Goal: Task Accomplishment & Management: Manage account settings

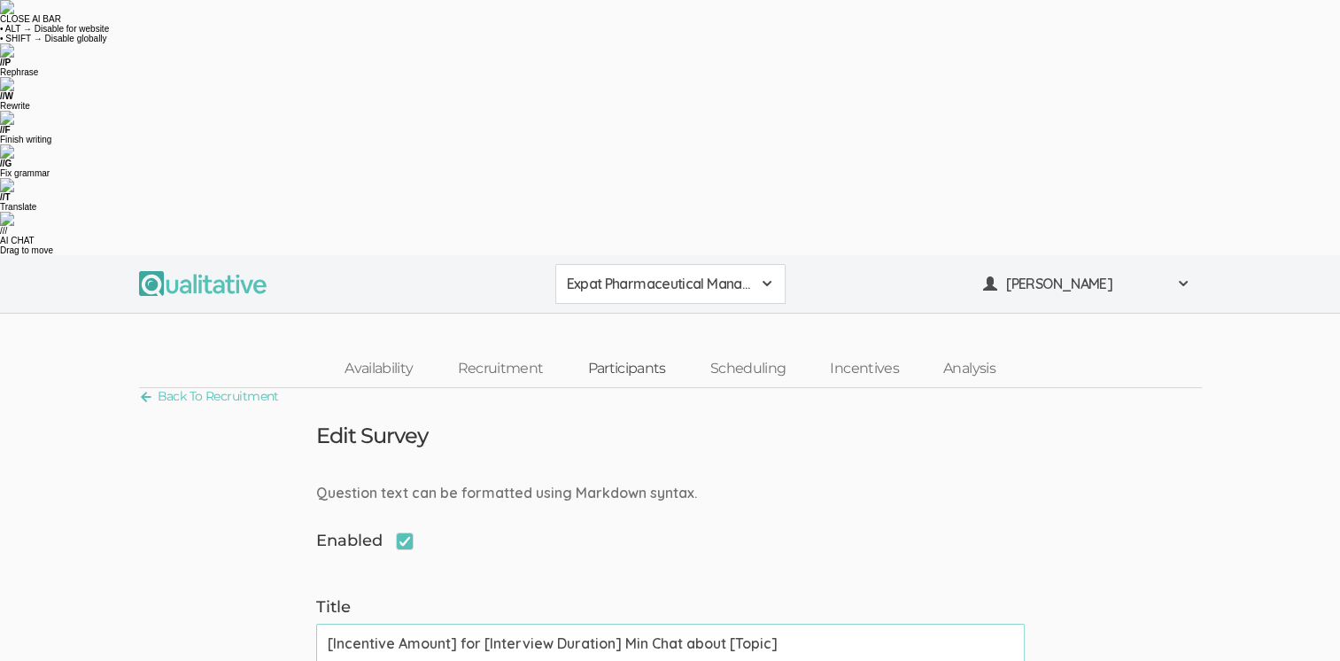
click at [659, 350] on link "Participants" at bounding box center [626, 369] width 122 height 38
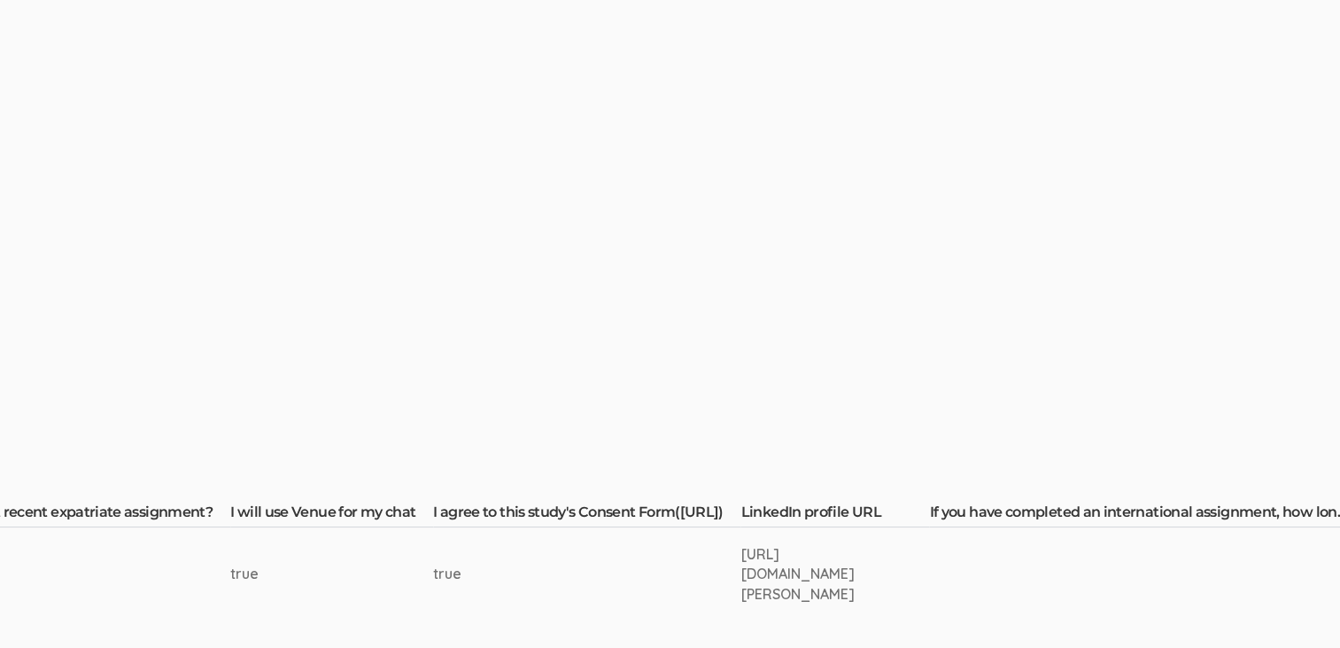
scroll to position [266, 2253]
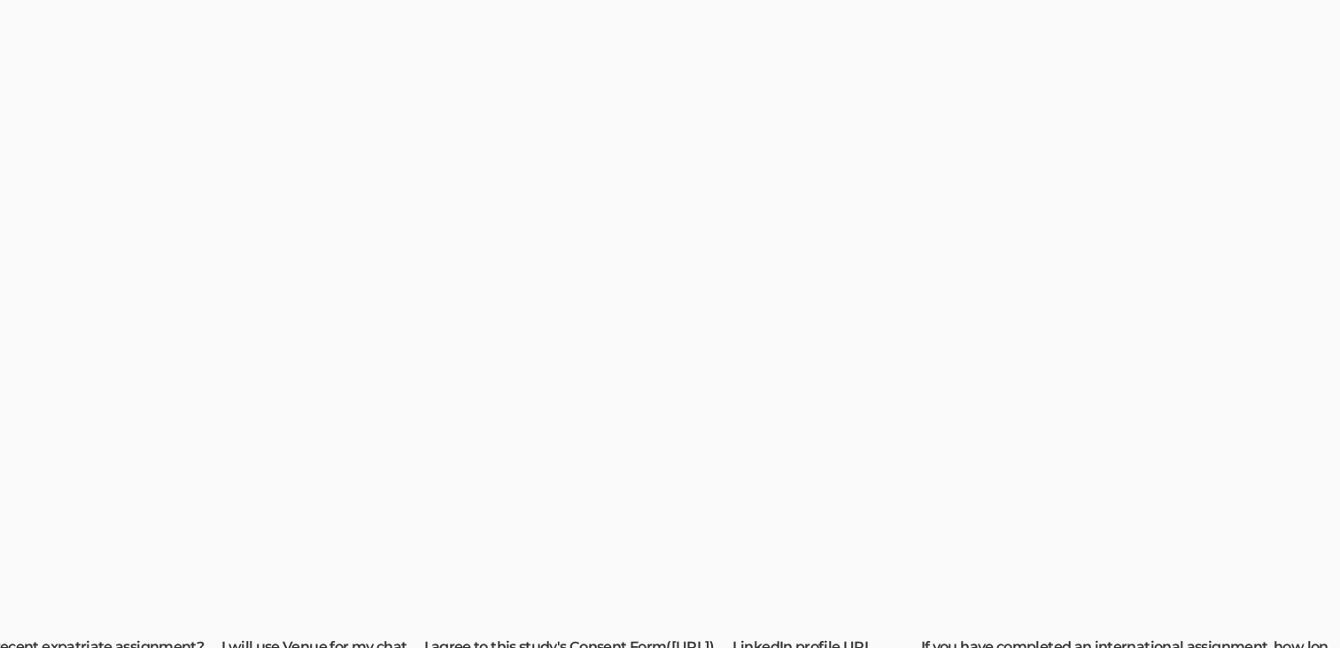
drag, startPoint x: 873, startPoint y: 324, endPoint x: 750, endPoint y: 308, distance: 123.3
drag, startPoint x: 750, startPoint y: 308, endPoint x: 833, endPoint y: 307, distance: 82.4
copy tr "[URL][DOMAIN_NAME][PERSON_NAME]"
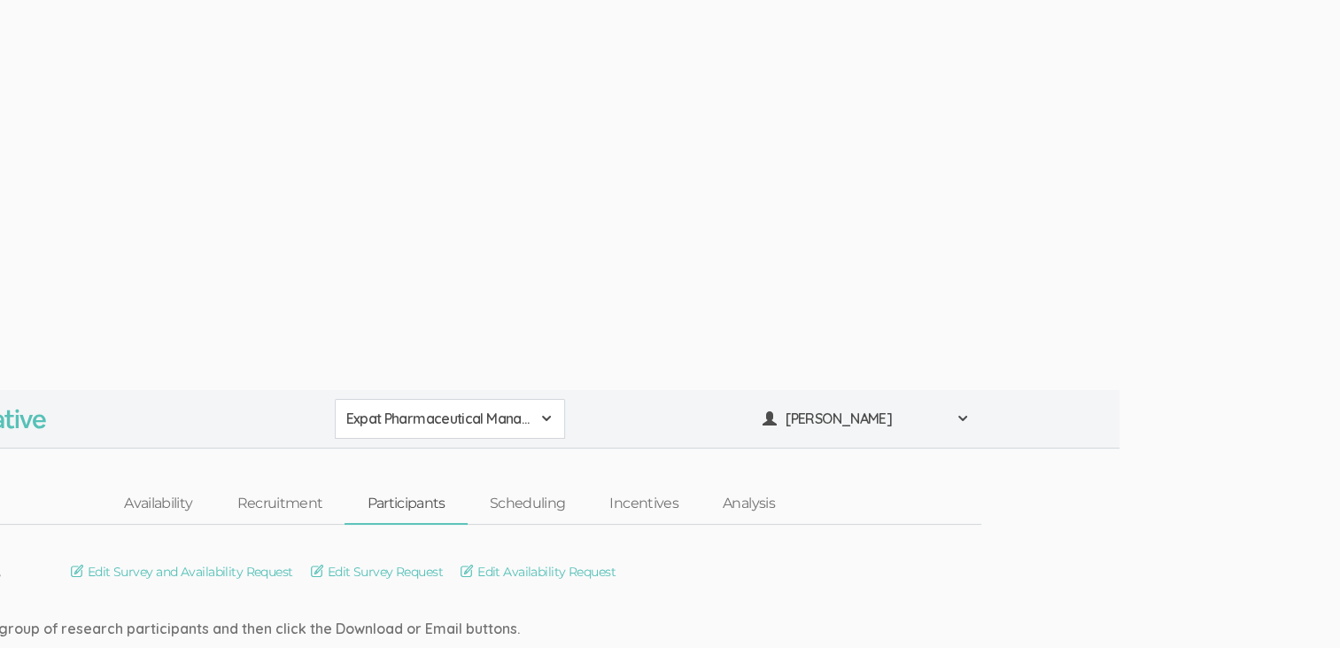
scroll to position [0, 0]
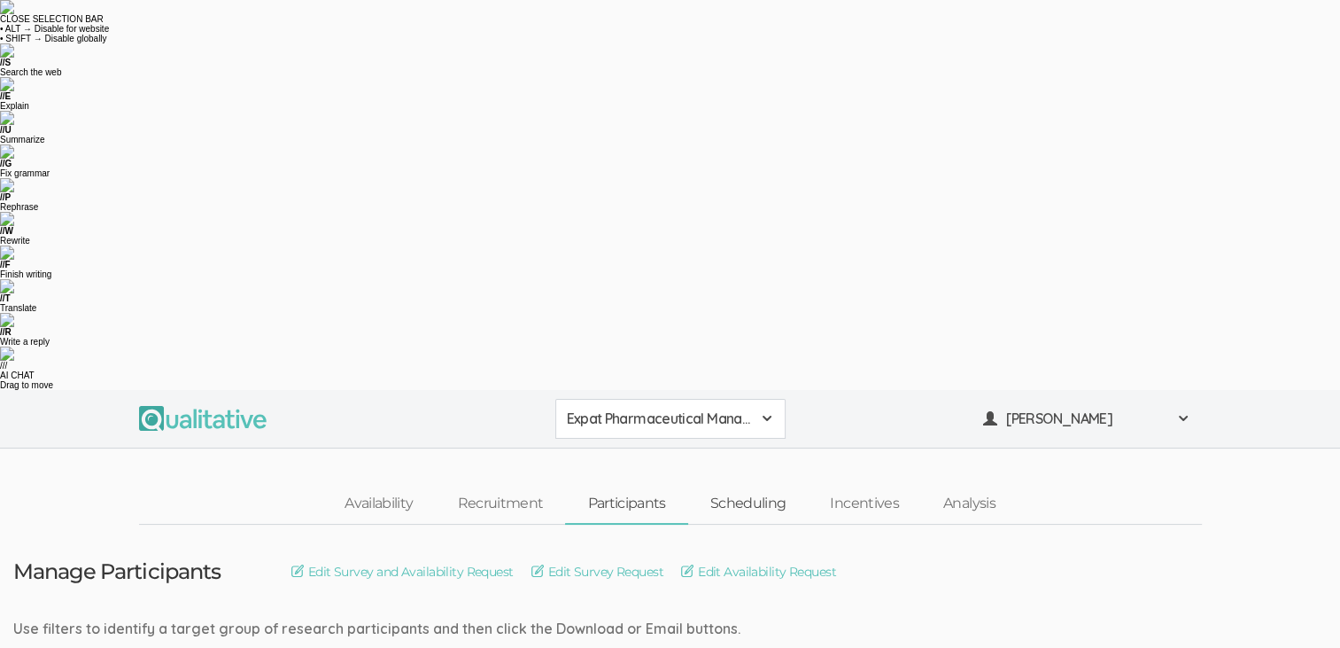
click at [757, 485] on link "Scheduling" at bounding box center [748, 504] width 120 height 38
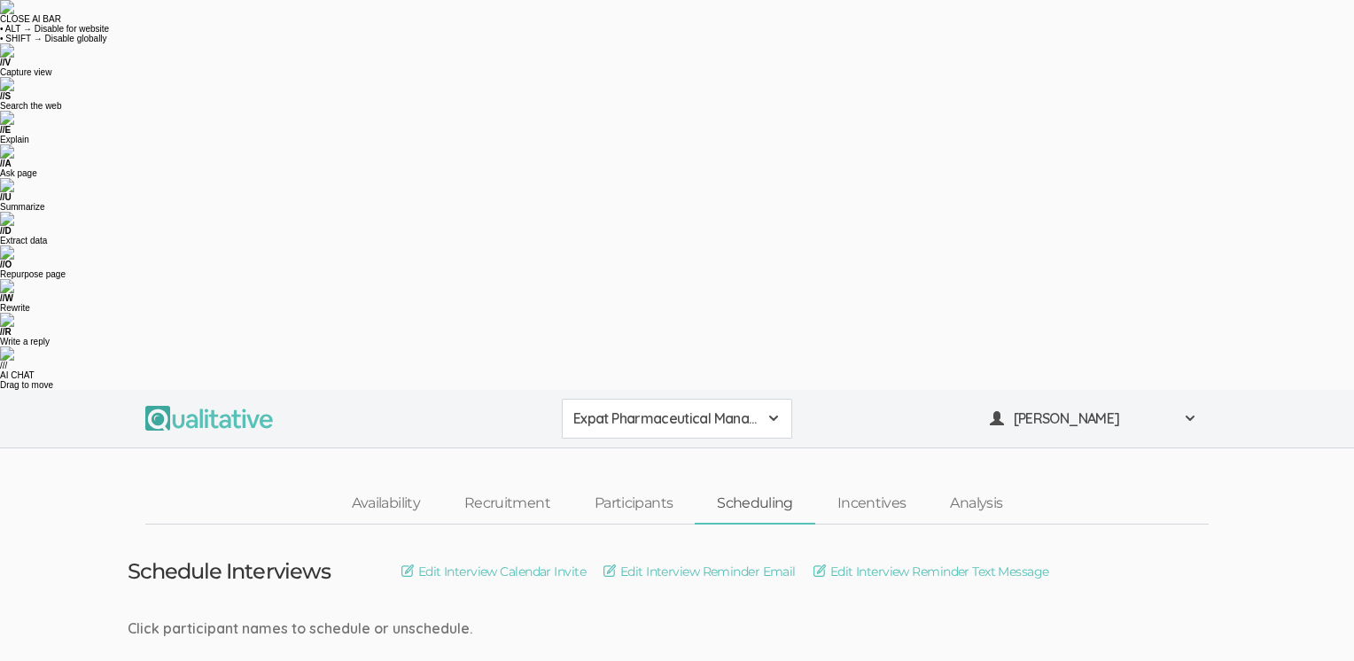
click at [641, 485] on link "Participants" at bounding box center [633, 504] width 122 height 38
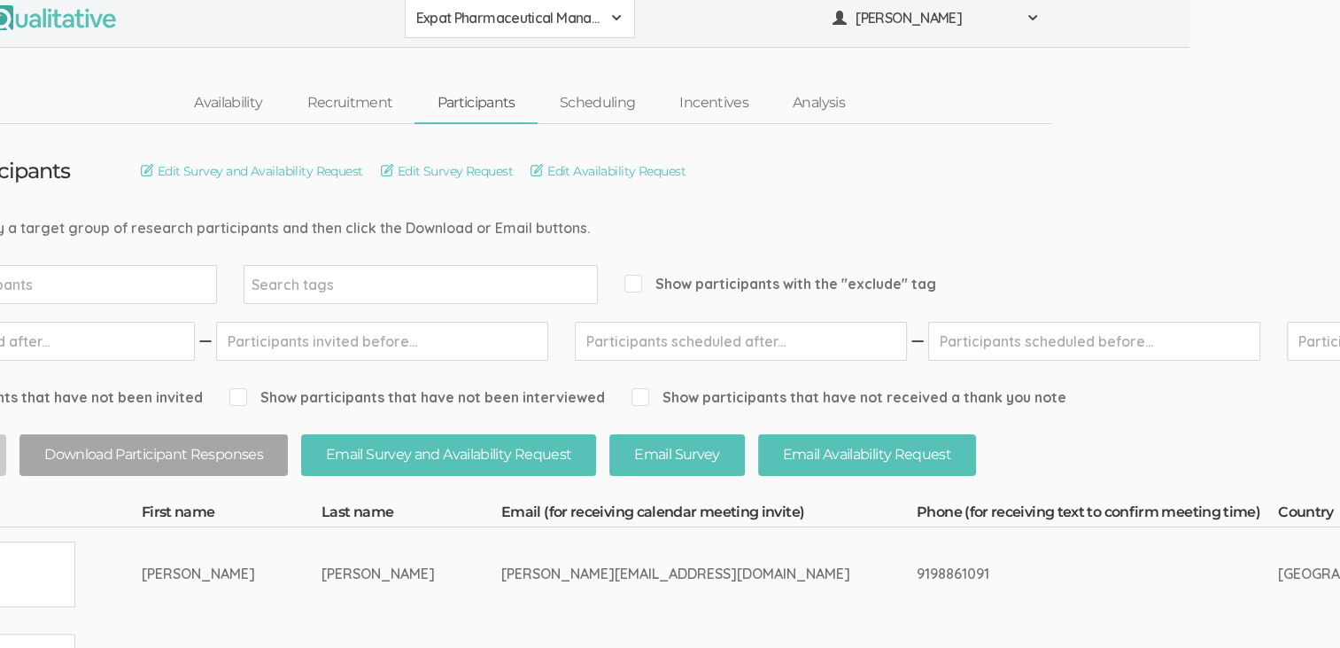
scroll to position [266, 0]
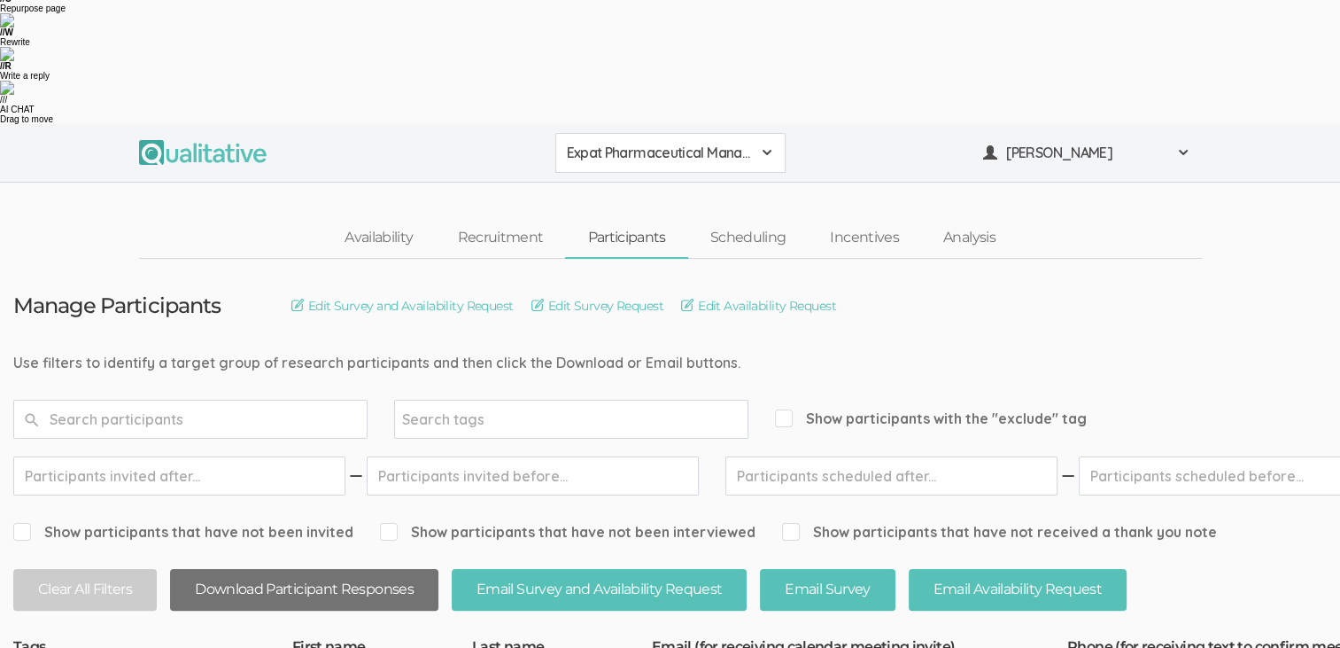
click at [289, 569] on button "Download Participant Responses" at bounding box center [304, 590] width 268 height 42
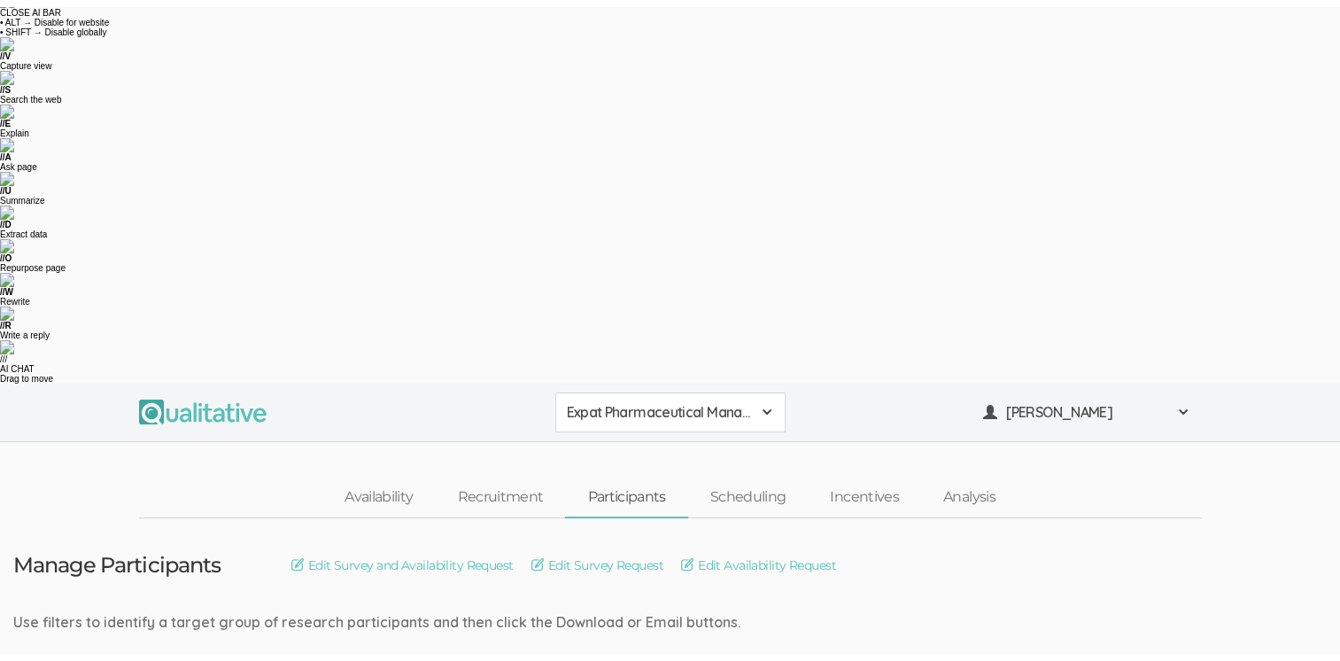
scroll to position [0, 0]
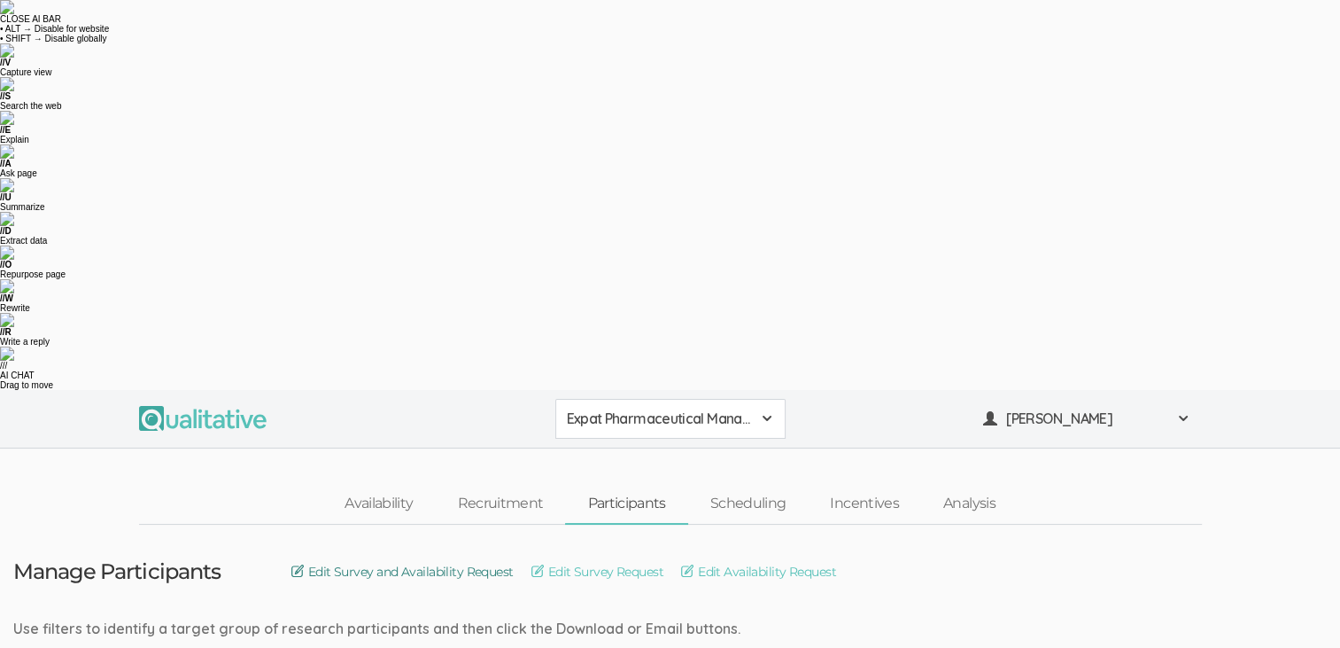
click at [410, 562] on link "Edit Survey and Availability Request" at bounding box center [402, 571] width 222 height 19
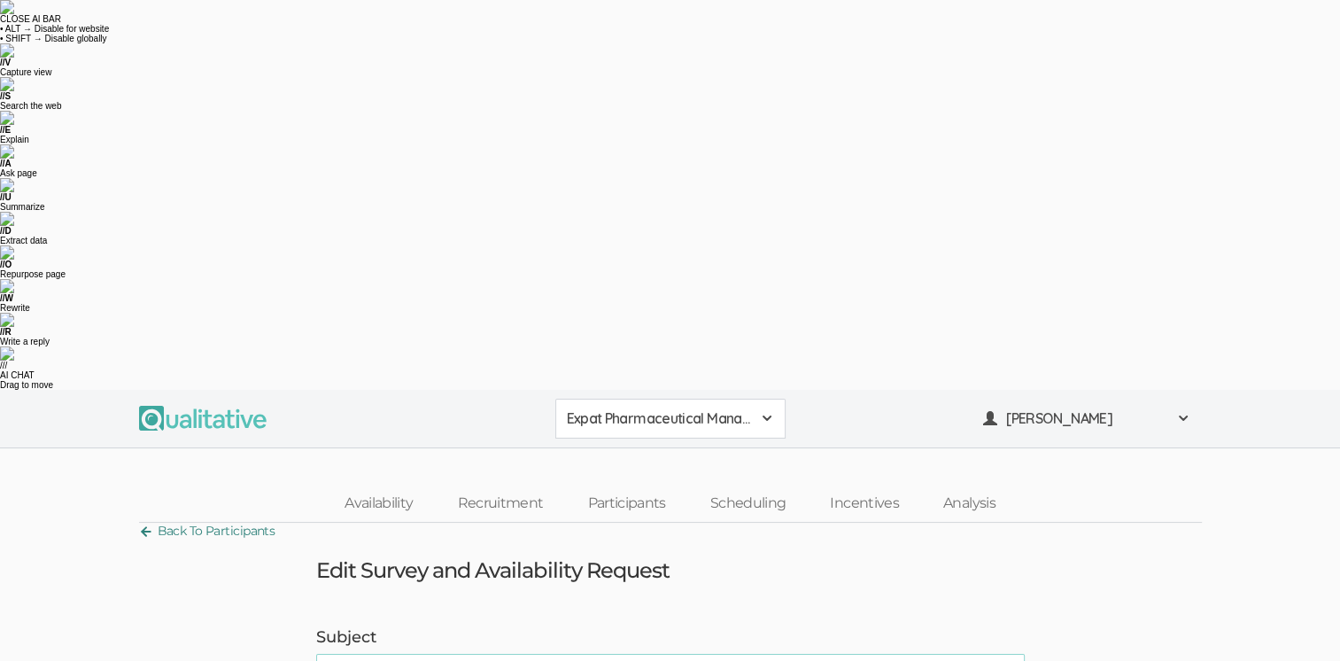
click at [163, 519] on link "Back To Participants" at bounding box center [207, 531] width 136 height 24
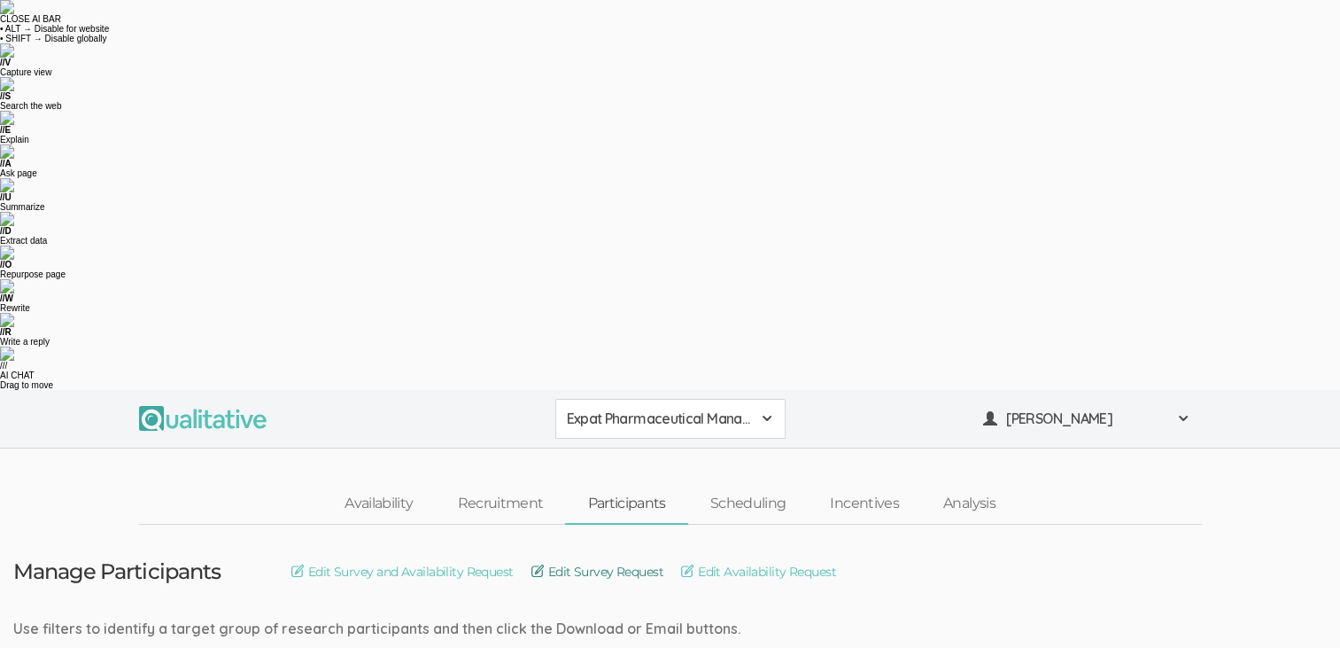
click at [565, 562] on link "Edit Survey Request" at bounding box center [598, 571] width 132 height 19
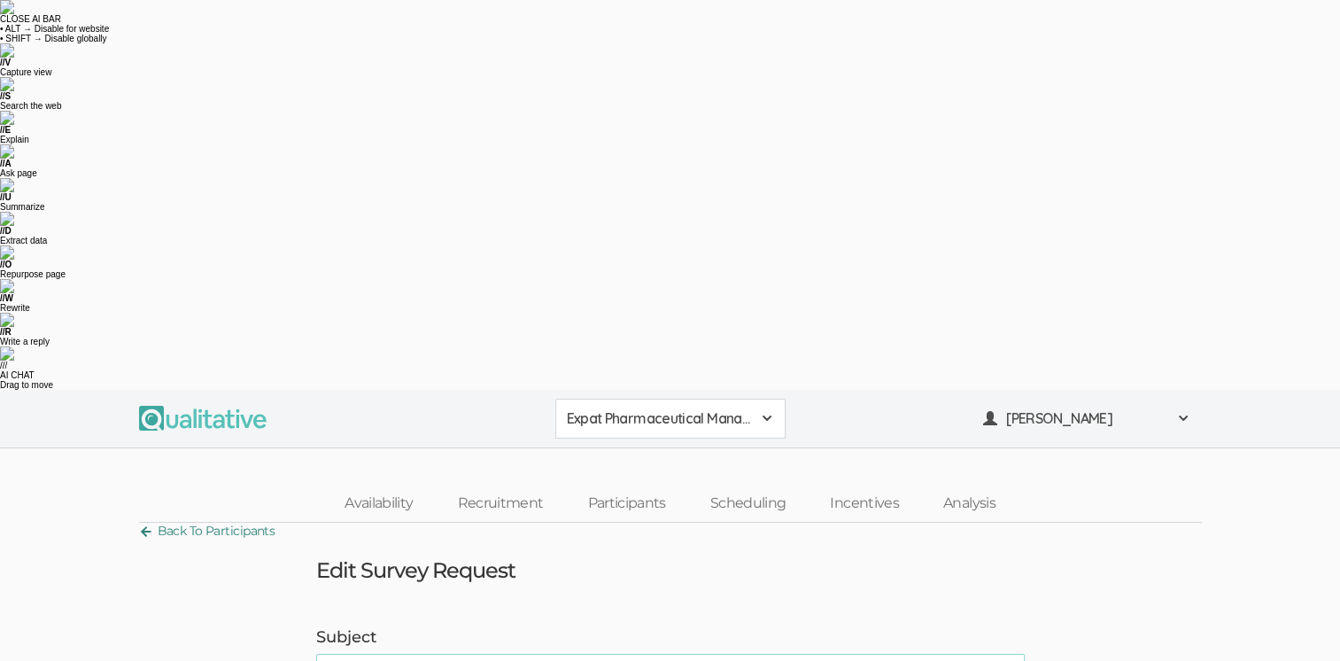
click at [177, 519] on link "Back To Participants" at bounding box center [207, 531] width 136 height 24
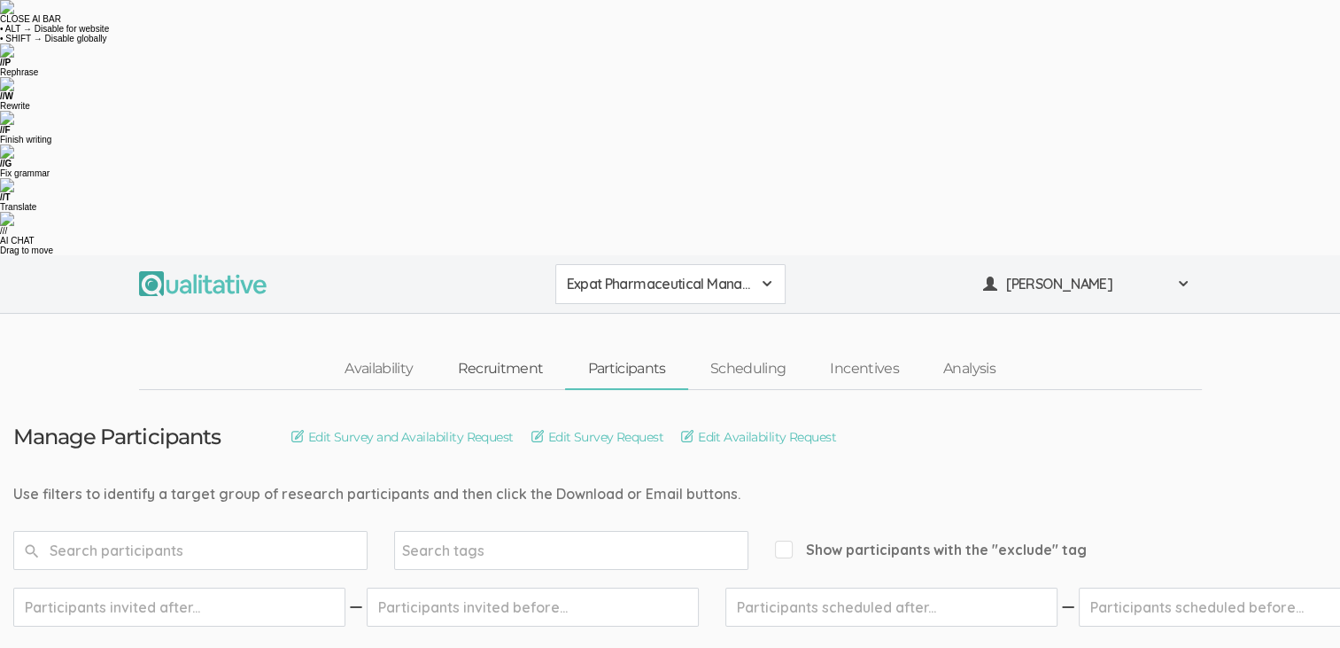
click at [494, 350] on link "Recruitment" at bounding box center [500, 369] width 130 height 38
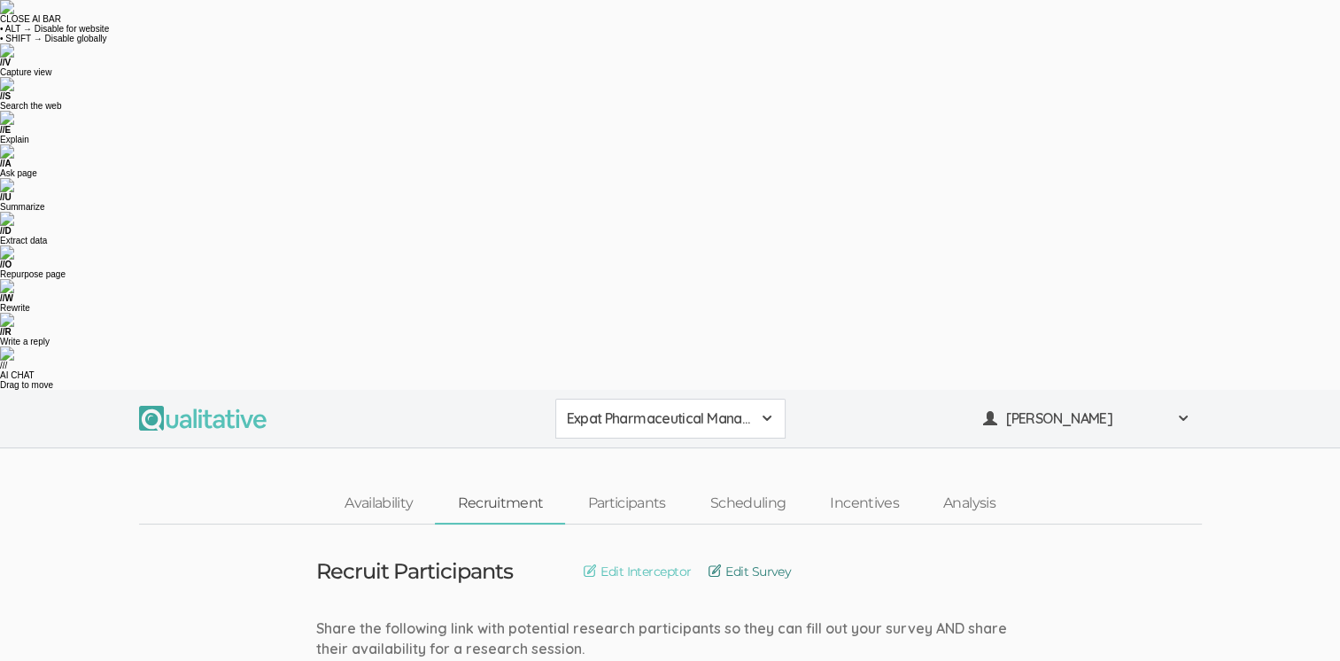
click at [750, 562] on link "Edit Survey" at bounding box center [750, 571] width 82 height 19
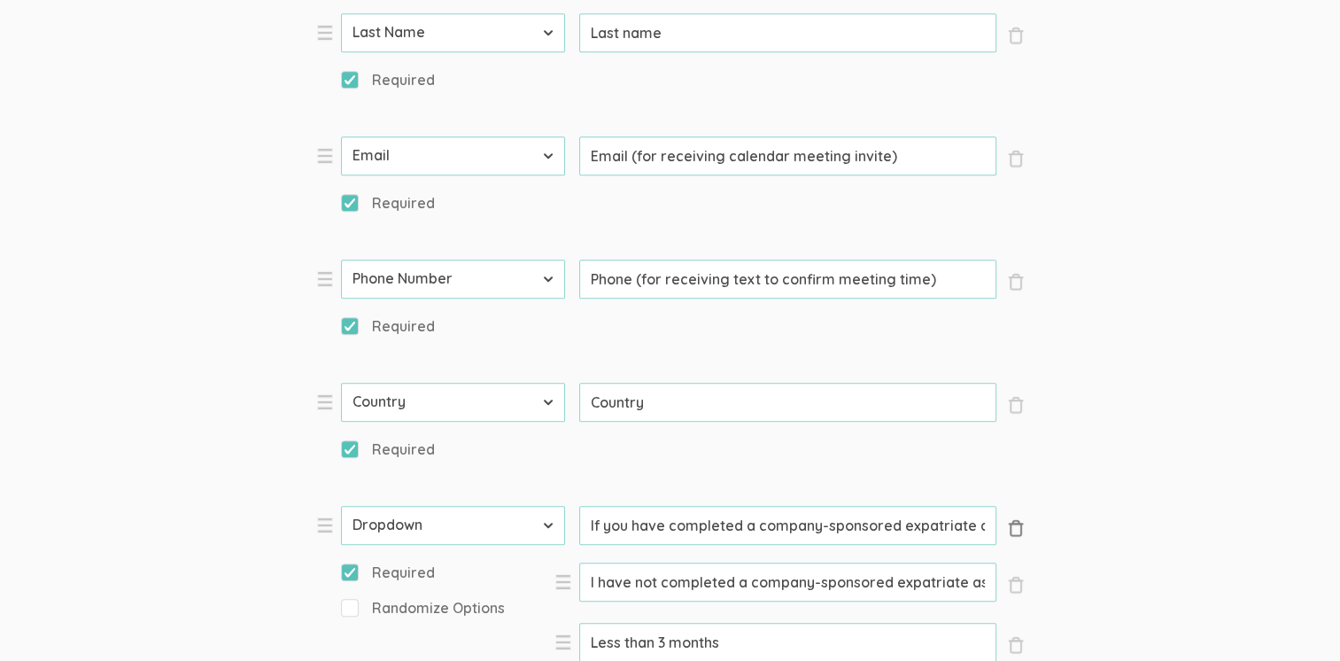
scroll to position [0, 279]
drag, startPoint x: 749, startPoint y: 135, endPoint x: 1022, endPoint y: 133, distance: 273.8
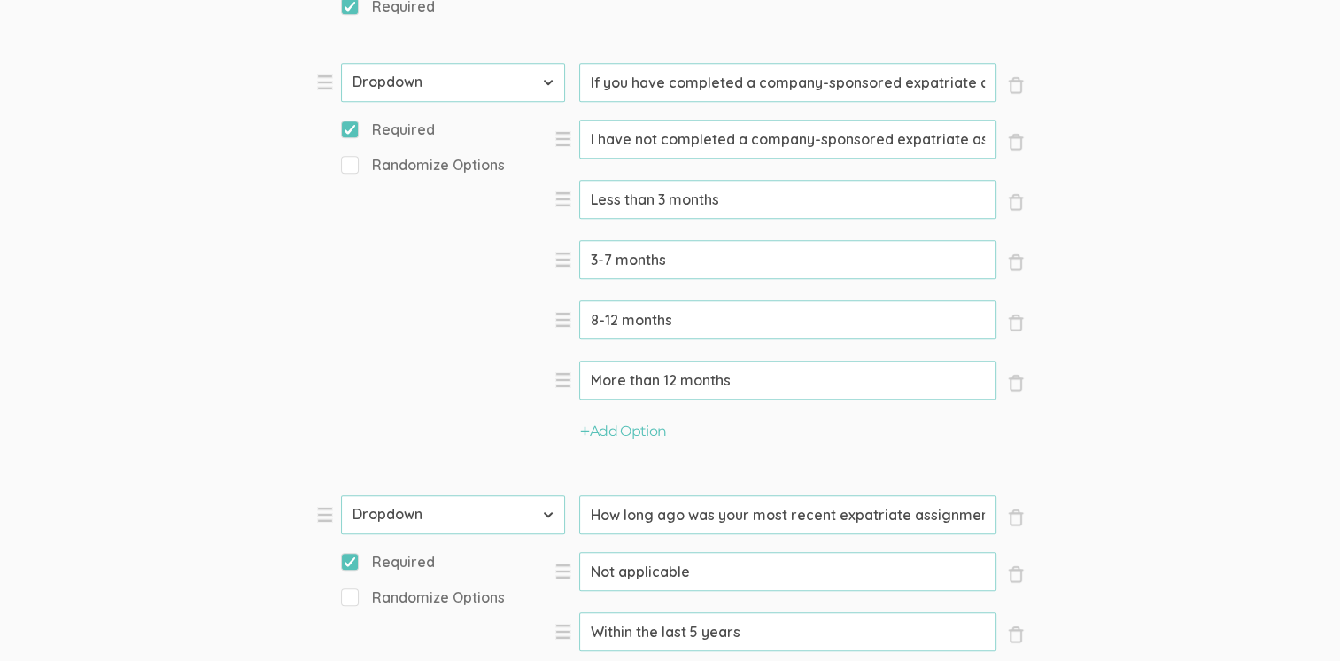
scroll to position [0, 11]
drag, startPoint x: 586, startPoint y: 123, endPoint x: 1002, endPoint y: 128, distance: 416.4
click at [1002, 128] on ol "× Close Type First Name Last Name Email Phone Number LinkedIn Profile URL Count…" at bounding box center [670, 136] width 709 height 1901
click at [1184, 125] on form "Question text can be formatted using Markdown syntax. Enabled Title [Incentive …" at bounding box center [670, 263] width 1340 height 2658
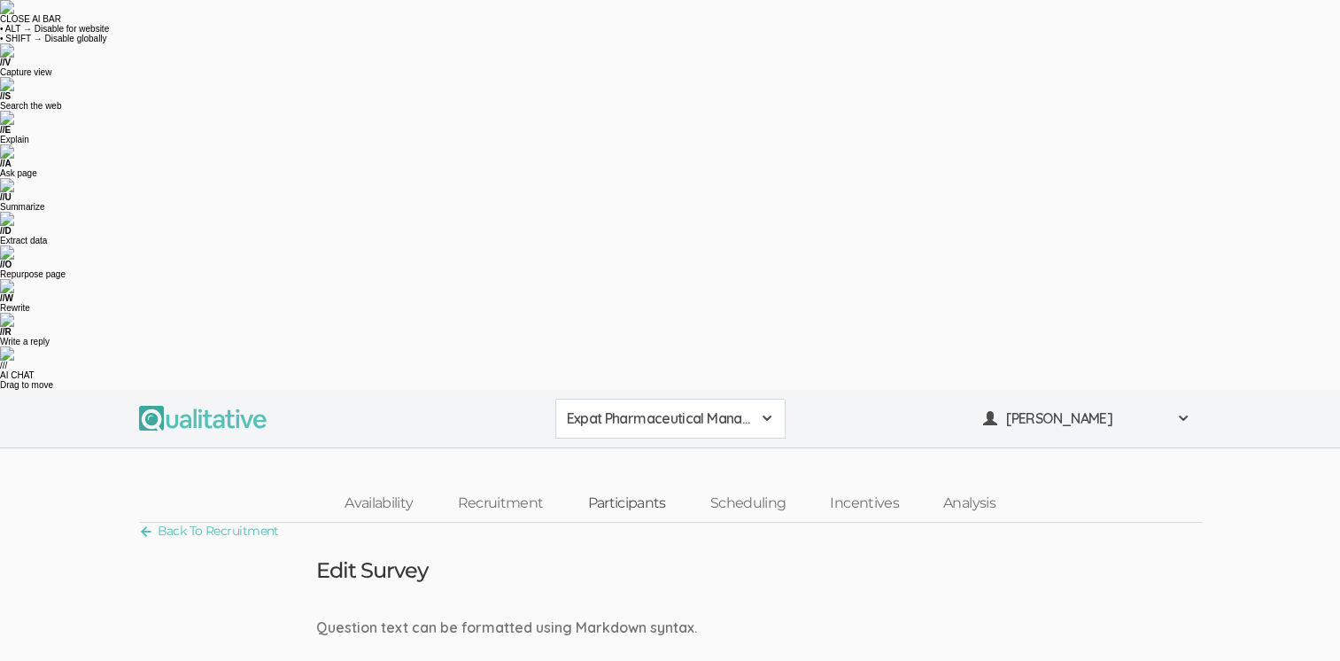
click at [619, 485] on link "Participants" at bounding box center [626, 504] width 122 height 38
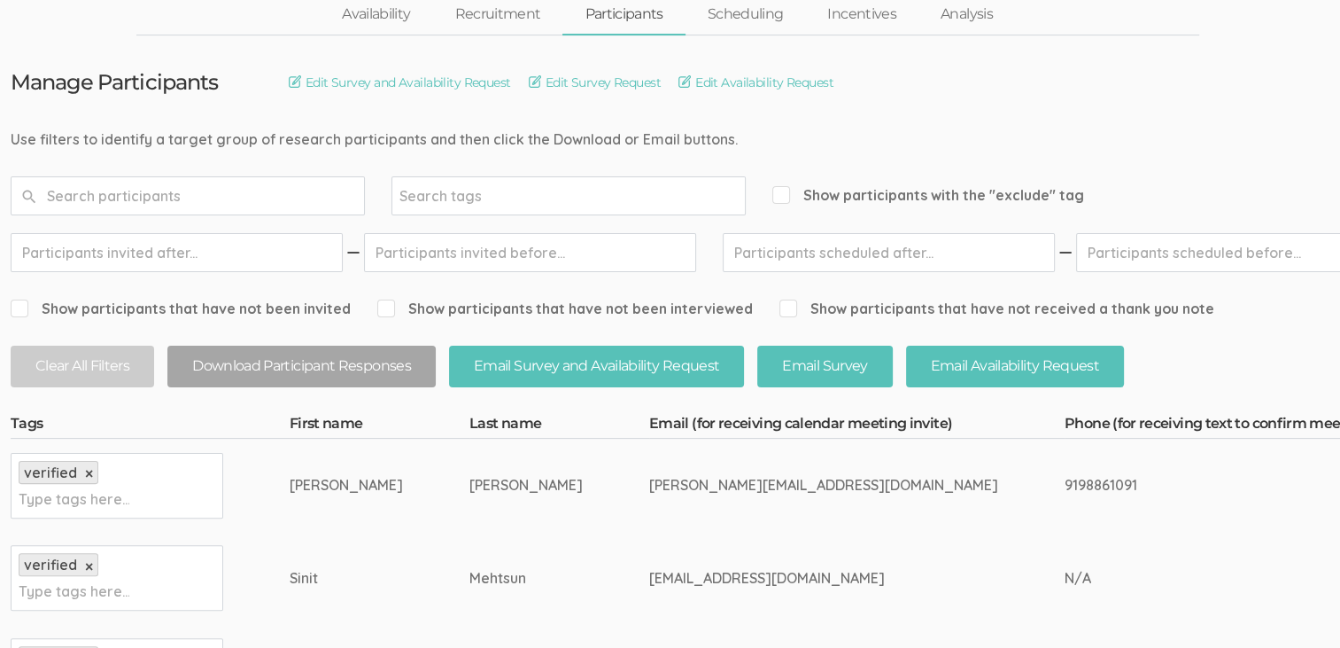
scroll to position [354, 0]
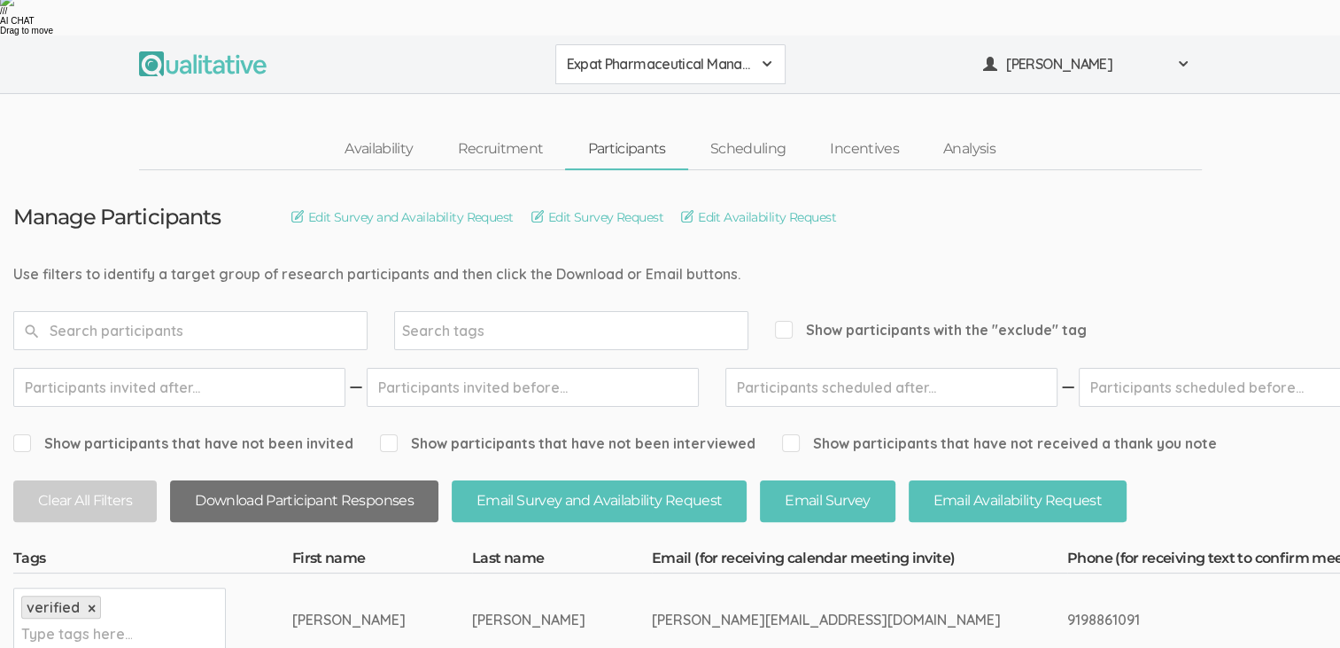
click at [312, 480] on button "Download Participant Responses" at bounding box center [304, 501] width 268 height 42
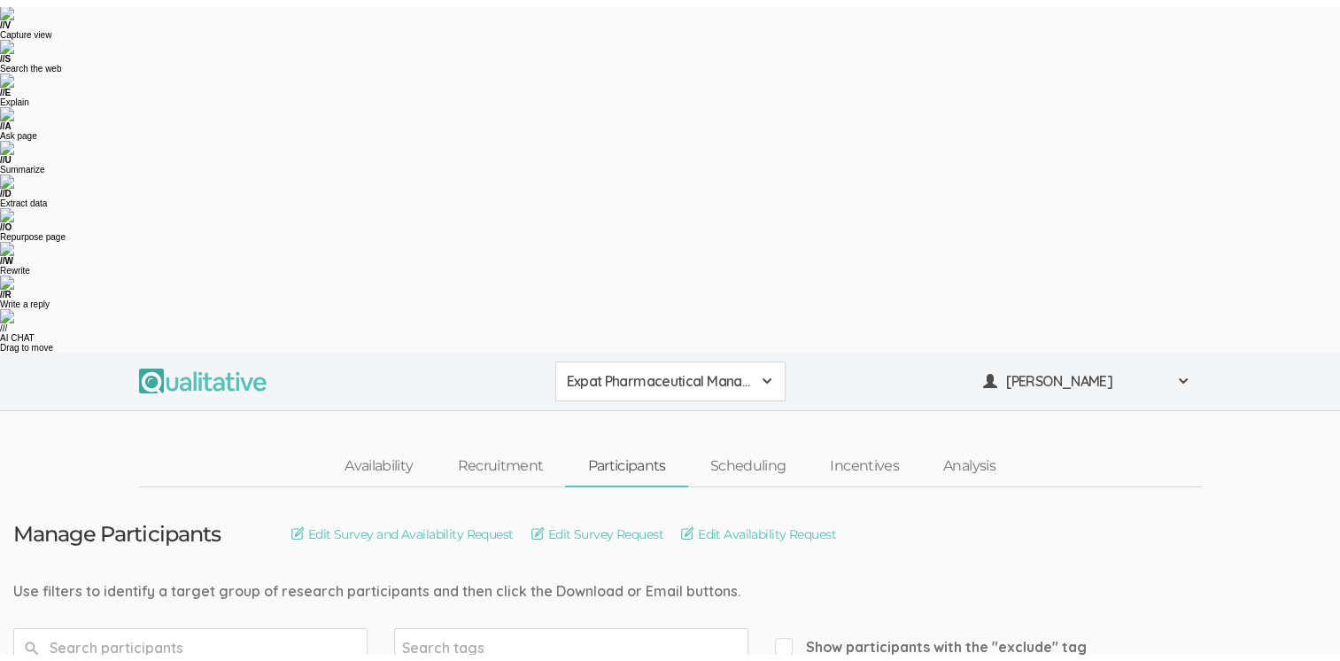
scroll to position [0, 0]
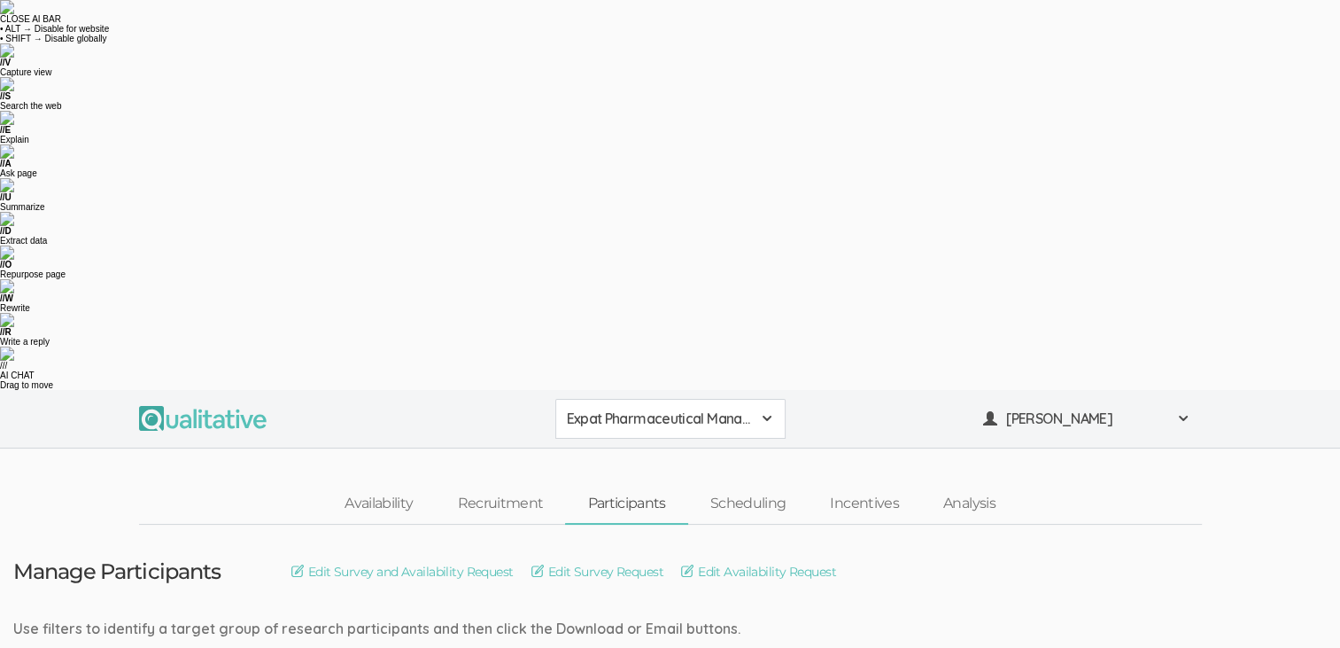
click at [1184, 411] on span at bounding box center [1184, 418] width 14 height 14
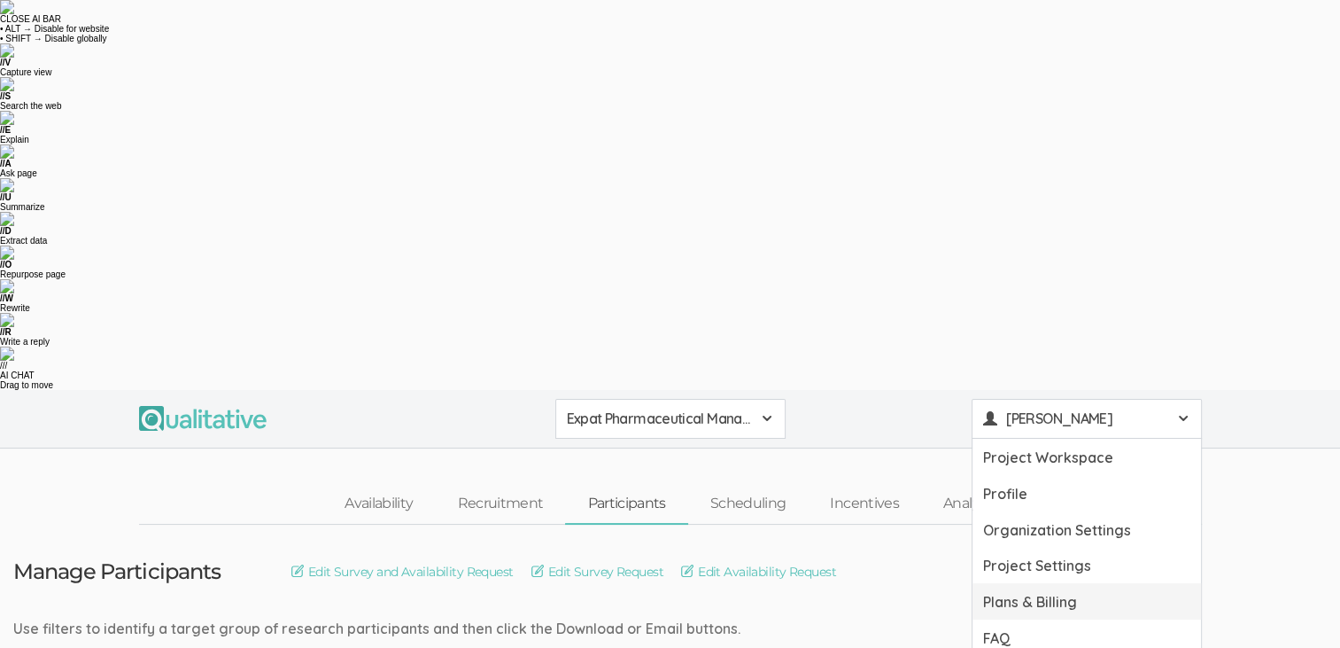
click at [1060, 583] on link "Plans & Billing" at bounding box center [1087, 601] width 229 height 36
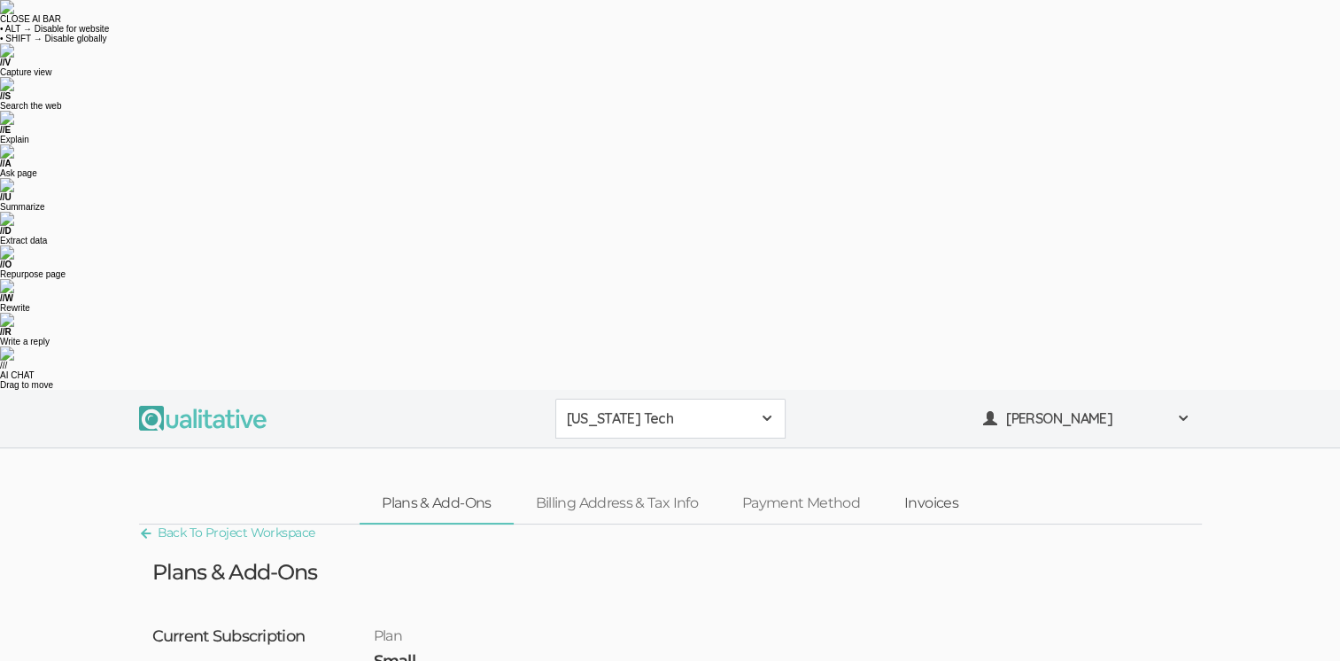
click at [946, 485] on link "Invoices" at bounding box center [931, 504] width 98 height 38
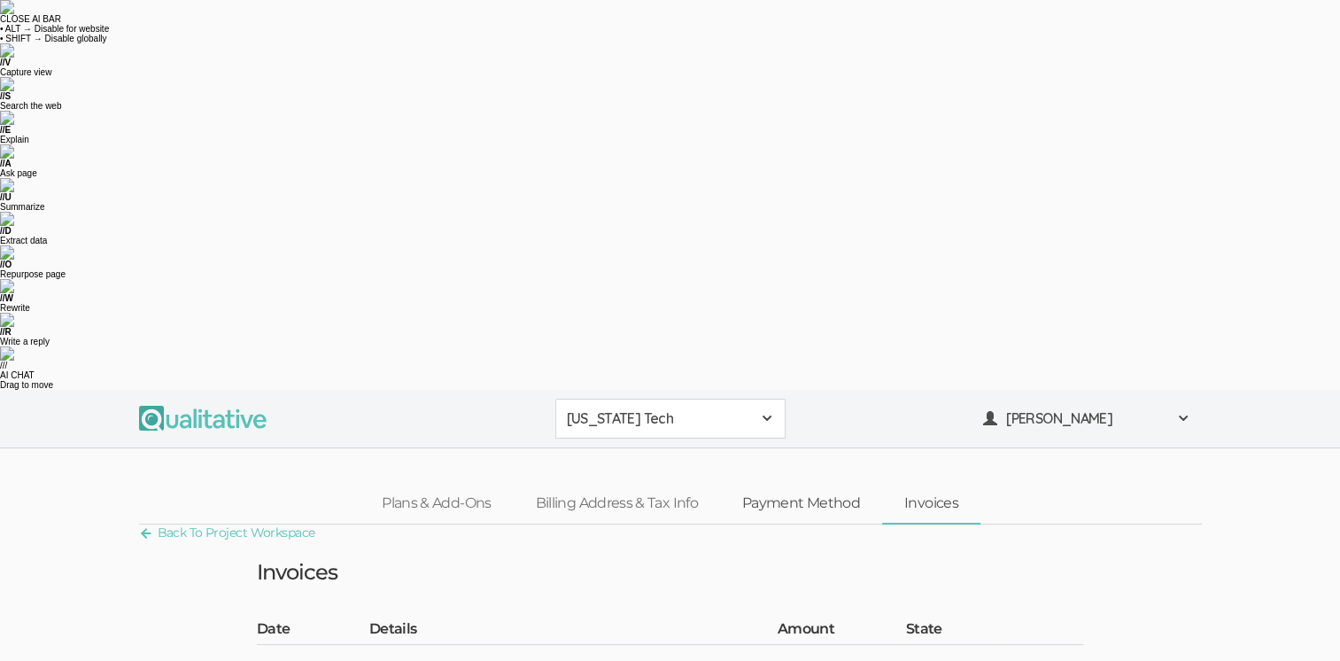
click at [802, 485] on link "Payment Method" at bounding box center [801, 504] width 162 height 38
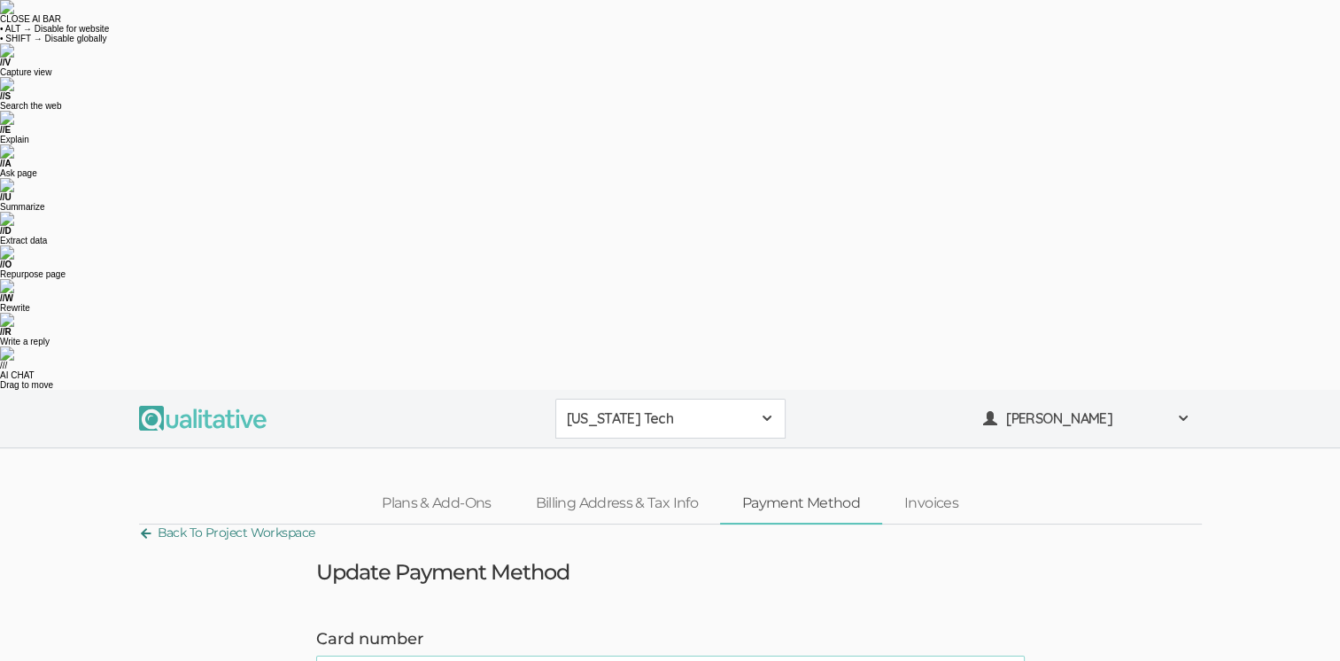
click at [167, 521] on link "Back To Project Workspace" at bounding box center [227, 533] width 176 height 24
